Goal: Task Accomplishment & Management: Manage account settings

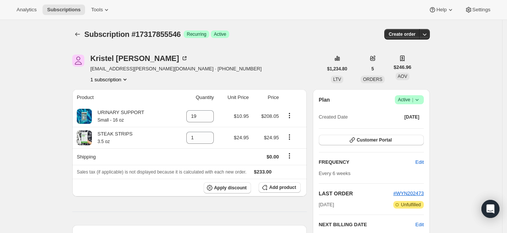
click at [111, 55] on div "Kristel Sauter" at bounding box center [139, 59] width 98 height 8
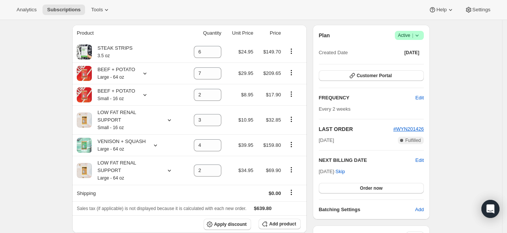
scroll to position [65, 0]
click at [291, 115] on icon "Product actions" at bounding box center [291, 119] width 8 height 8
click at [288, 127] on span "Remove" at bounding box center [288, 129] width 18 height 6
type input "0"
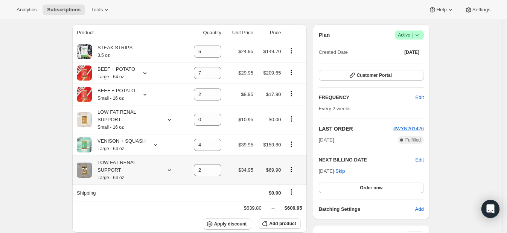
click at [294, 166] on icon "Product actions" at bounding box center [291, 170] width 8 height 8
click at [290, 170] on span "Remove" at bounding box center [288, 172] width 18 height 6
type input "0"
click at [292, 52] on icon "Product actions" at bounding box center [291, 52] width 1 height 1
click at [293, 60] on button "Remove" at bounding box center [293, 65] width 33 height 12
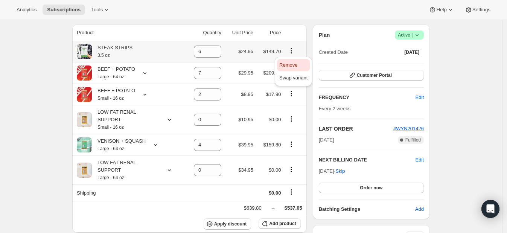
type input "0"
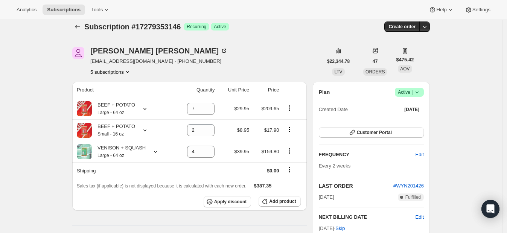
scroll to position [0, 0]
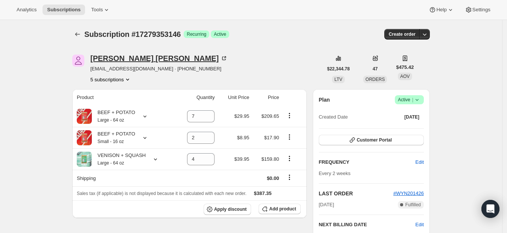
click at [116, 60] on div "[PERSON_NAME]" at bounding box center [158, 59] width 137 height 8
